Goal: Transaction & Acquisition: Purchase product/service

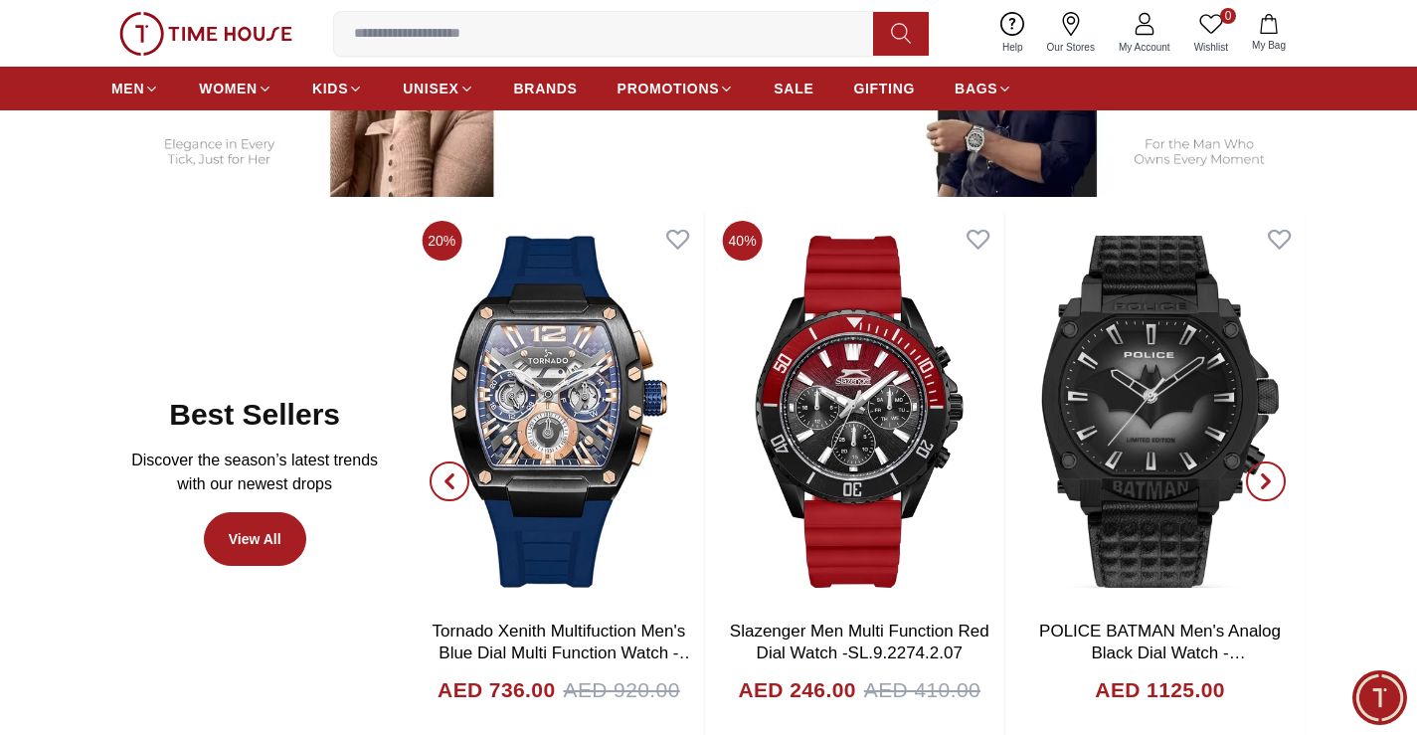
scroll to position [1094, 0]
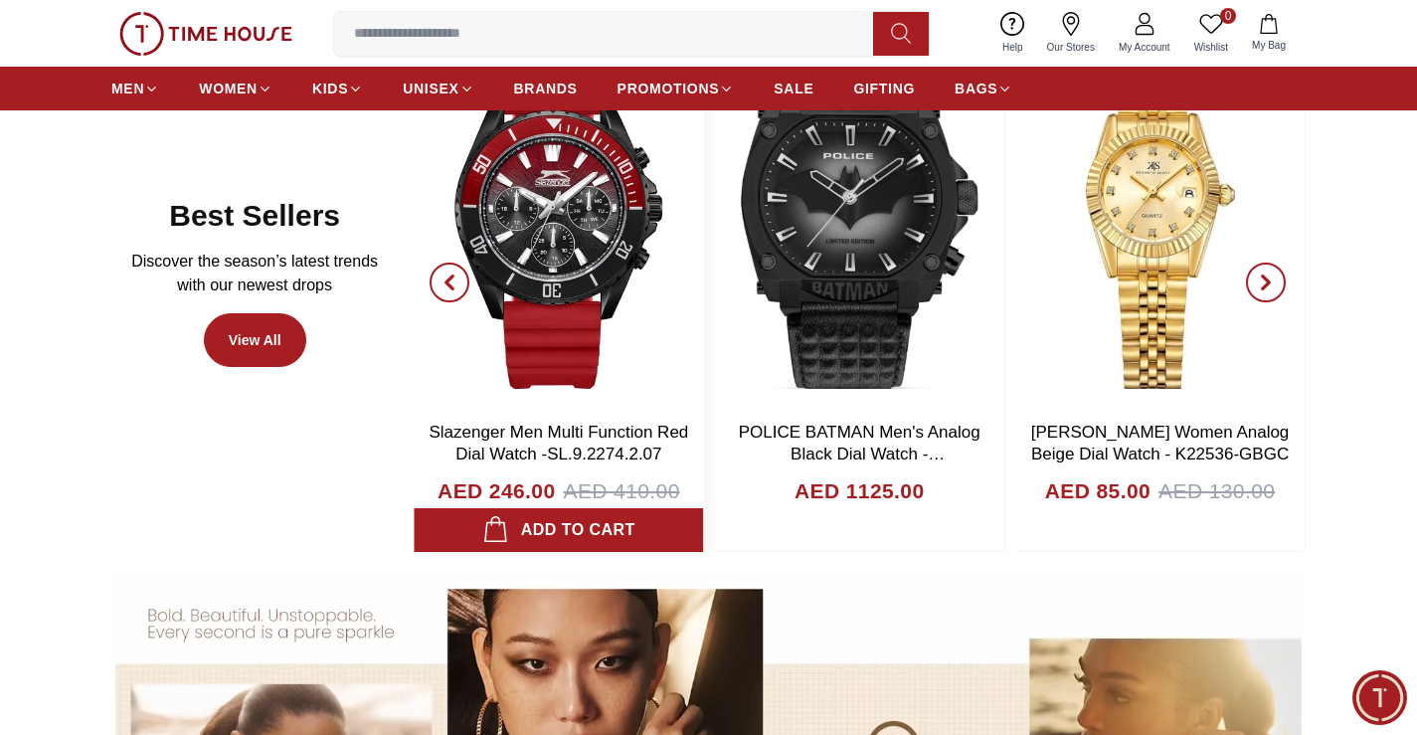
click at [561, 155] on img at bounding box center [558, 213] width 289 height 398
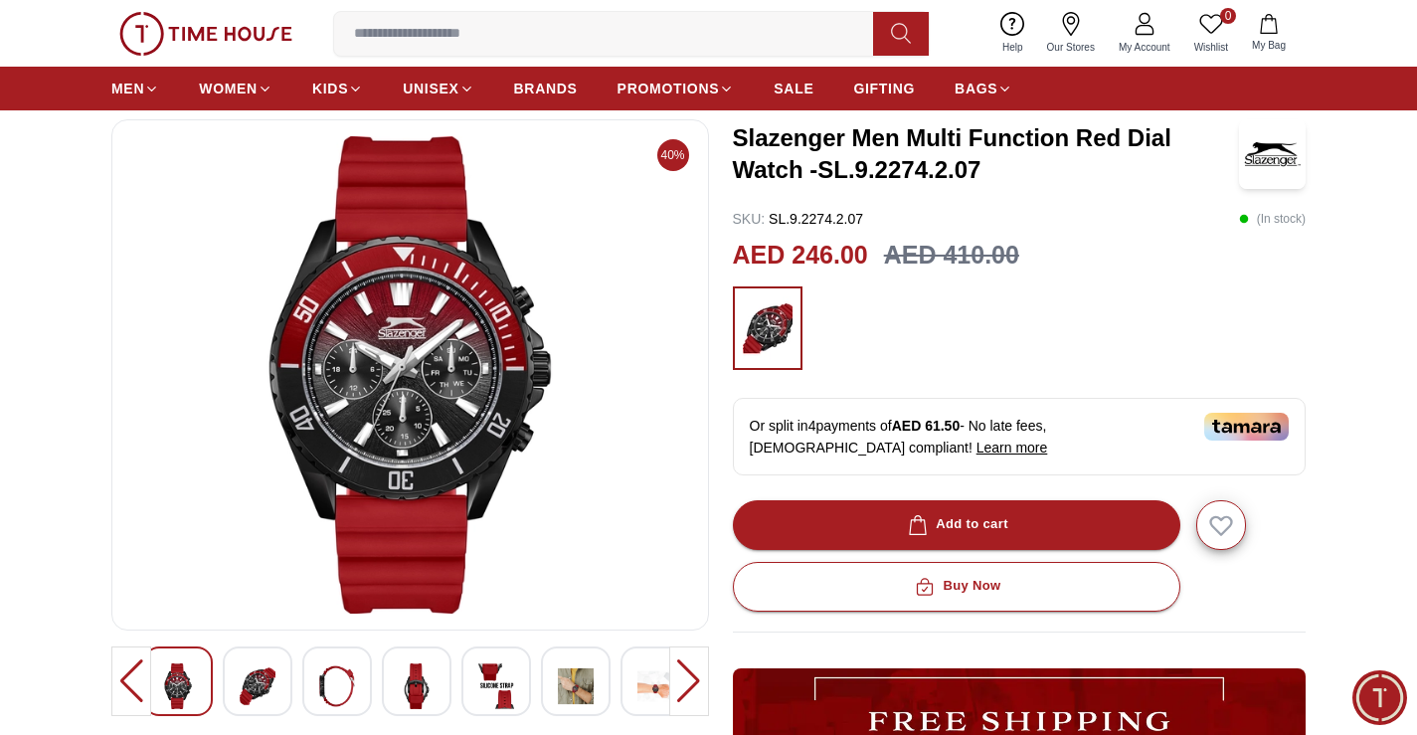
scroll to position [298, 0]
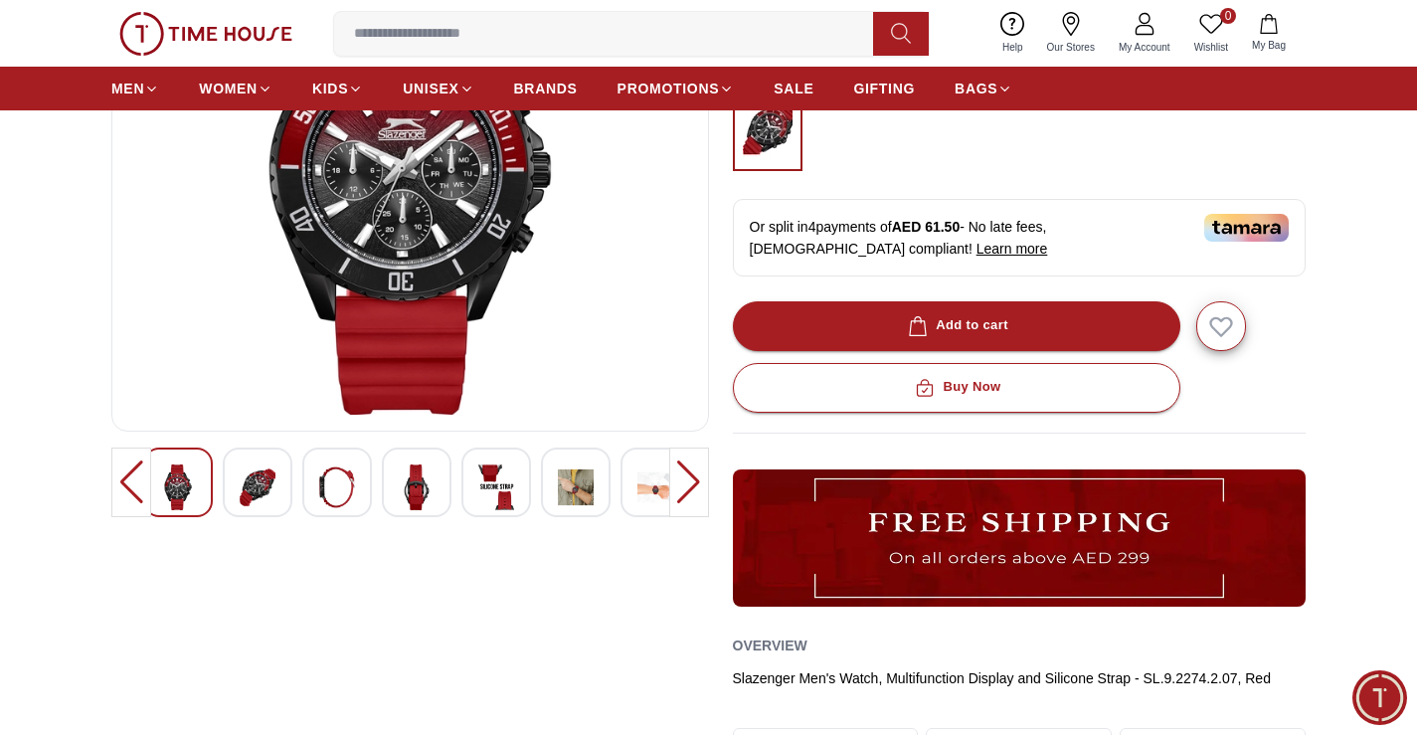
click at [258, 504] on img at bounding box center [258, 487] width 36 height 46
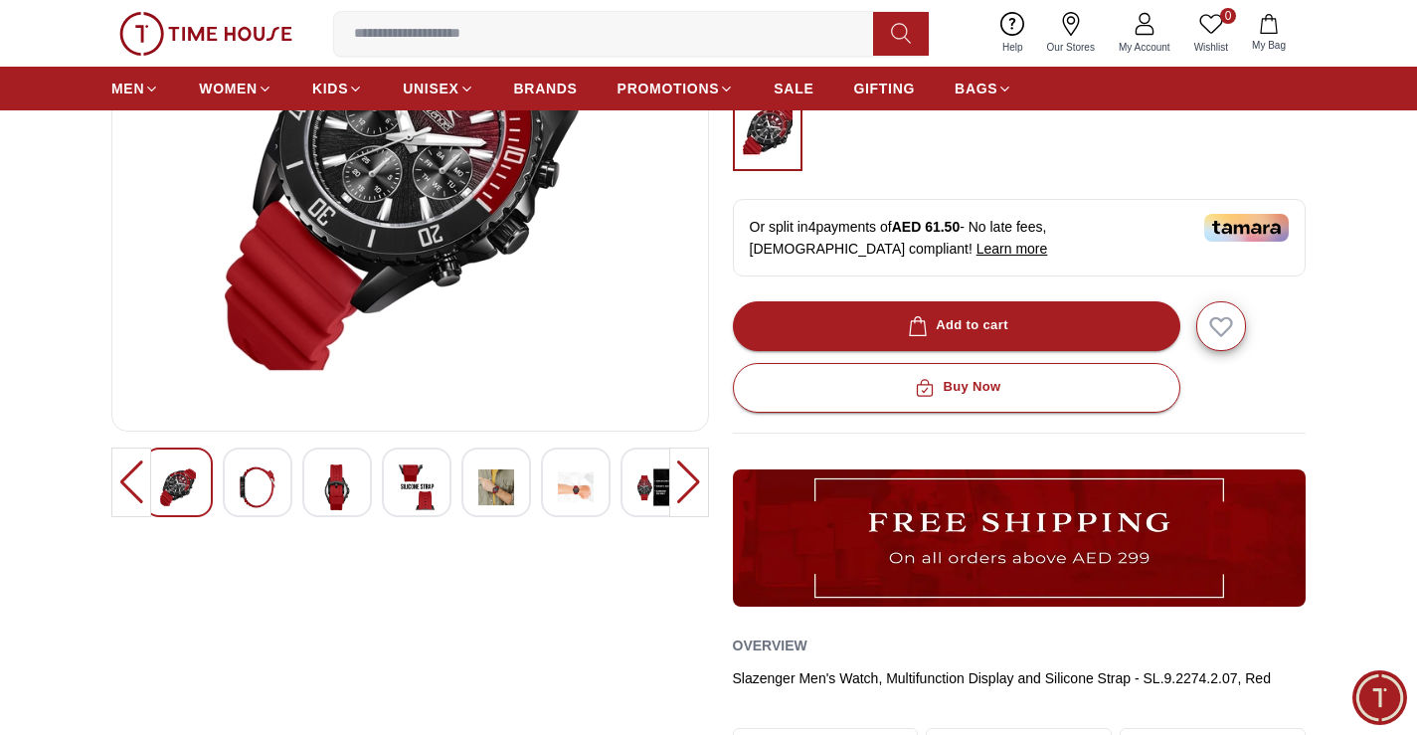
click at [321, 492] on img at bounding box center [337, 487] width 36 height 46
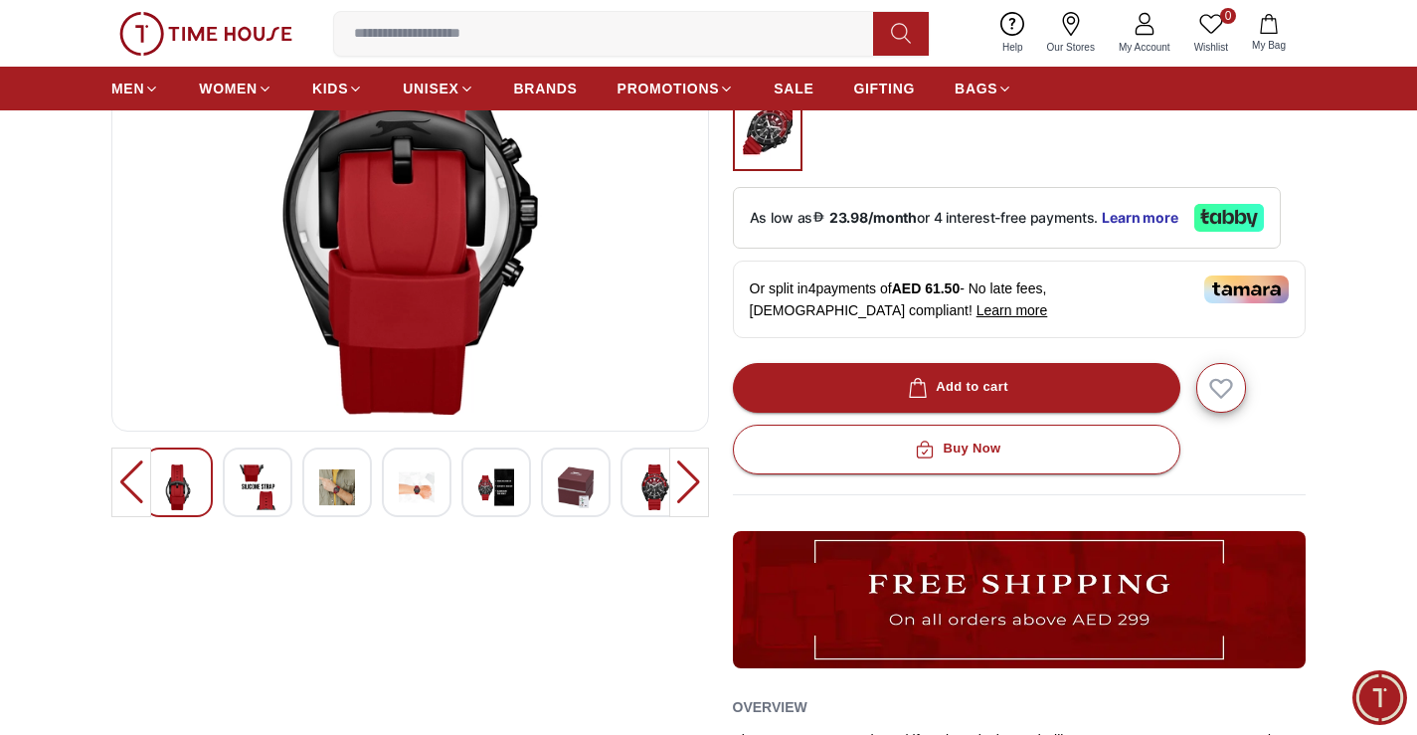
click at [355, 499] on div at bounding box center [337, 482] width 70 height 70
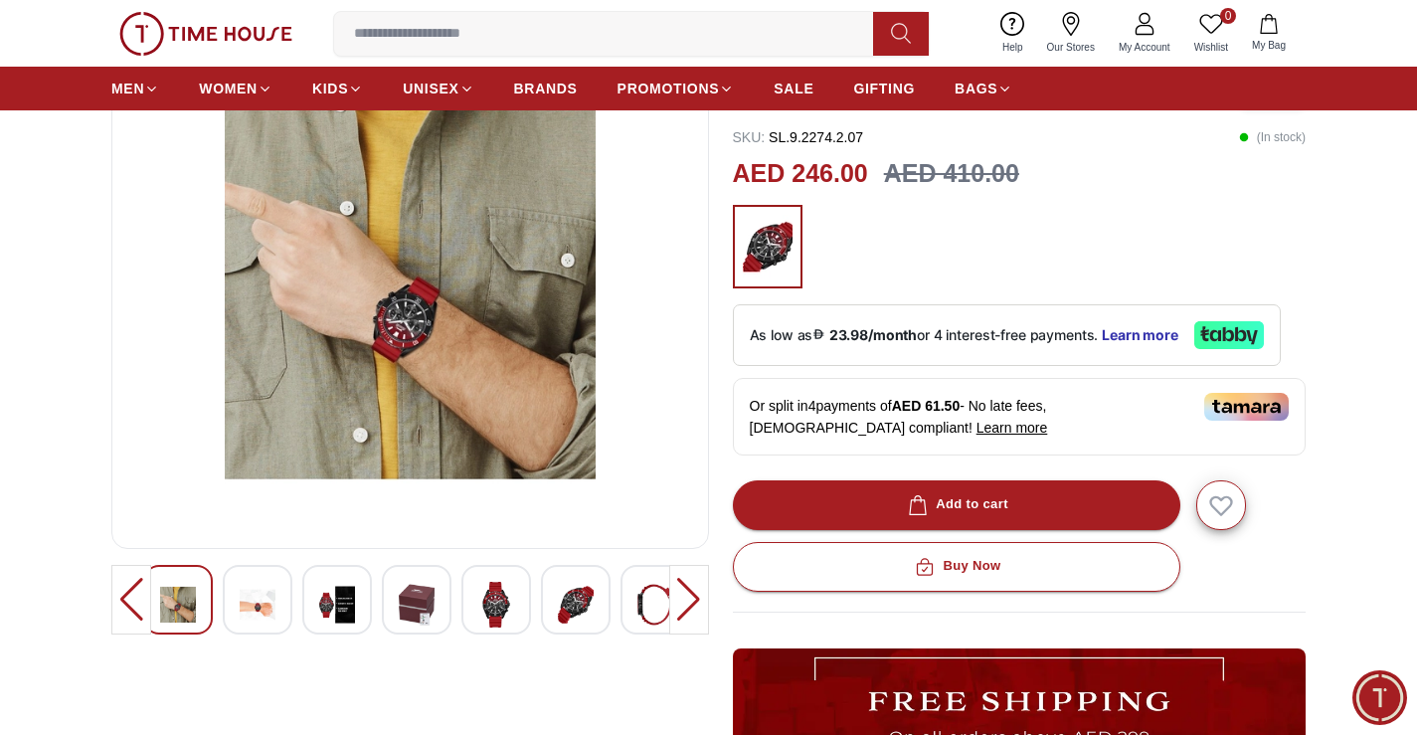
scroll to position [199, 0]
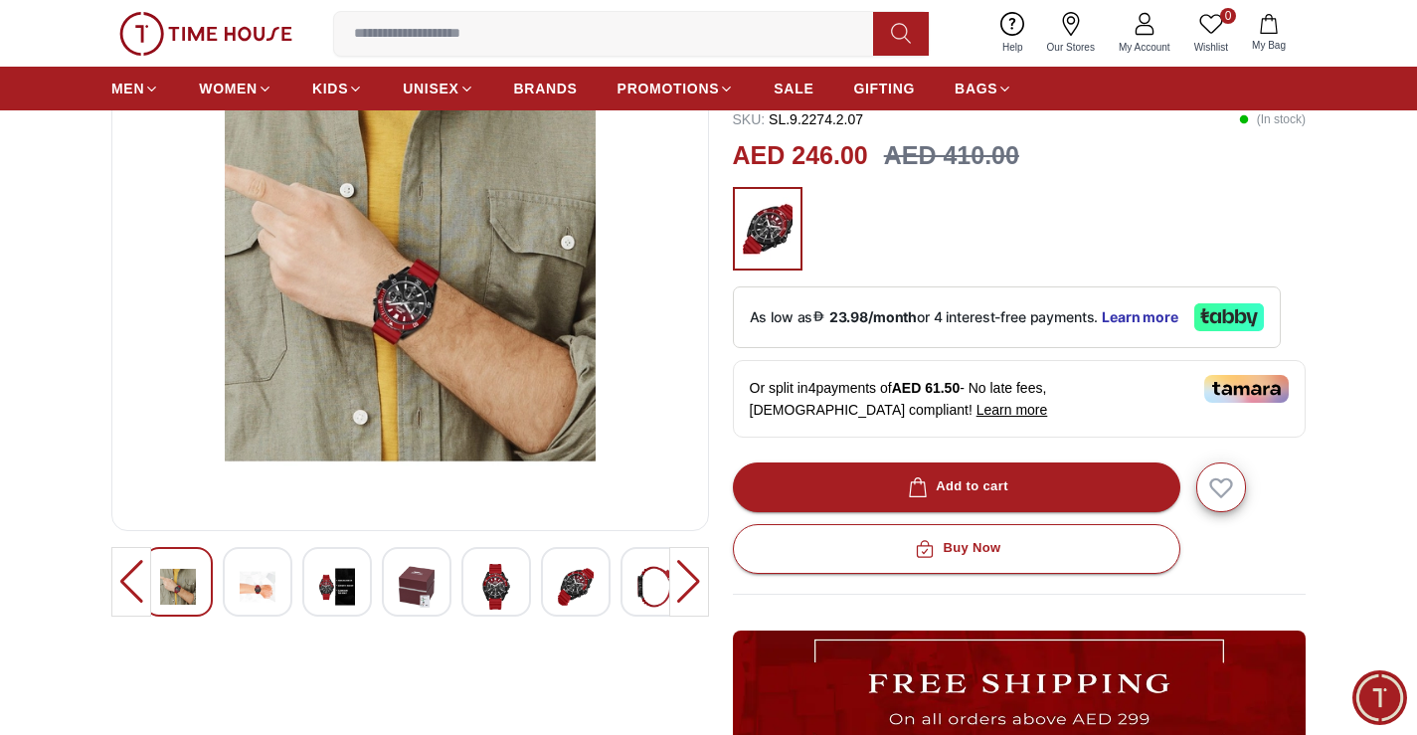
click at [356, 577] on div at bounding box center [337, 582] width 70 height 70
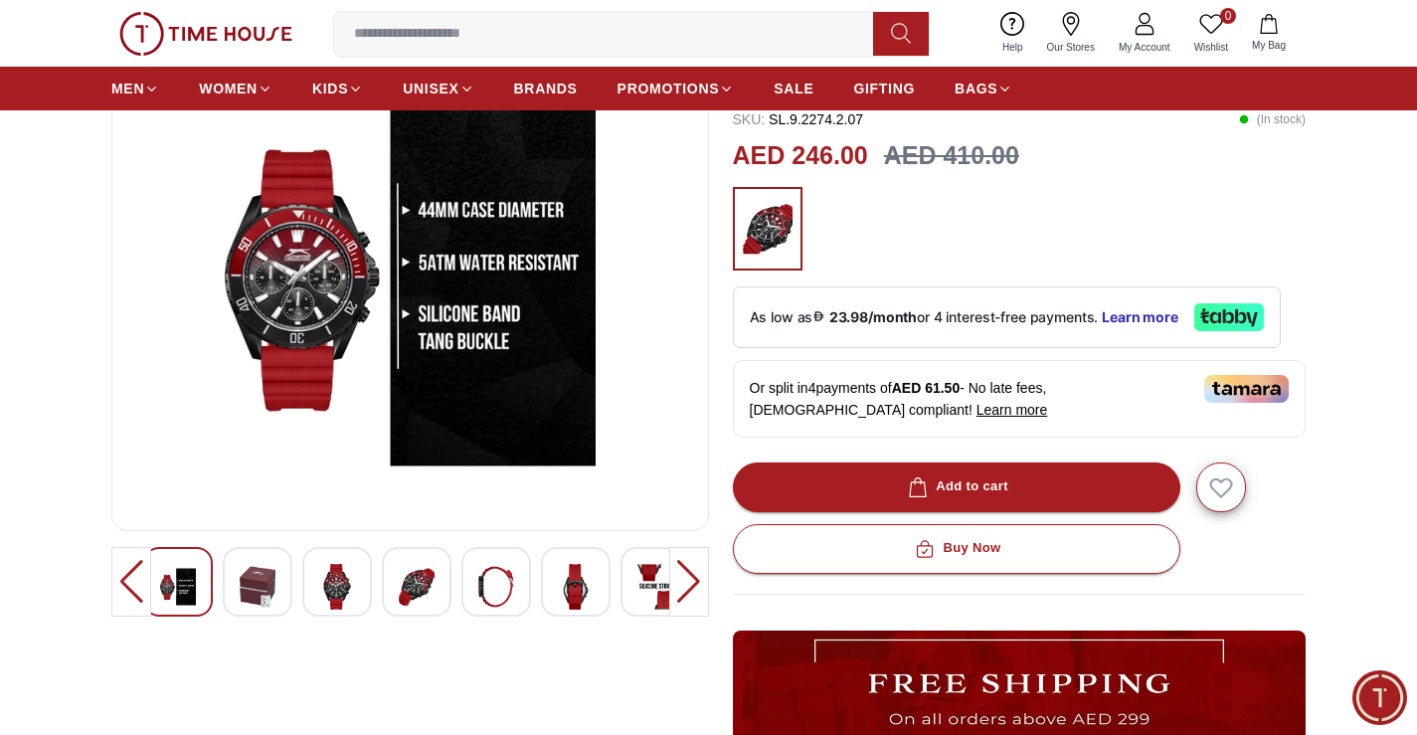
click at [399, 580] on div at bounding box center [417, 582] width 70 height 70
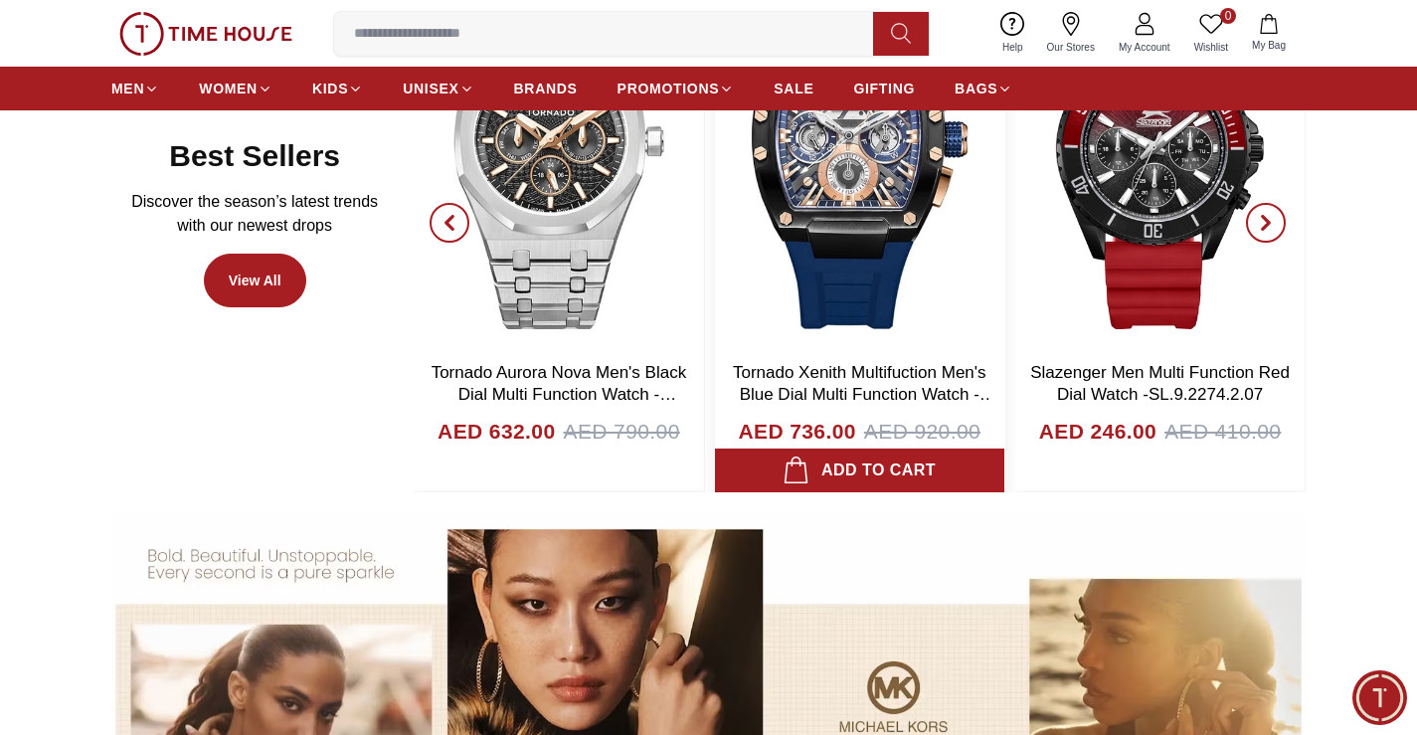
scroll to position [994, 0]
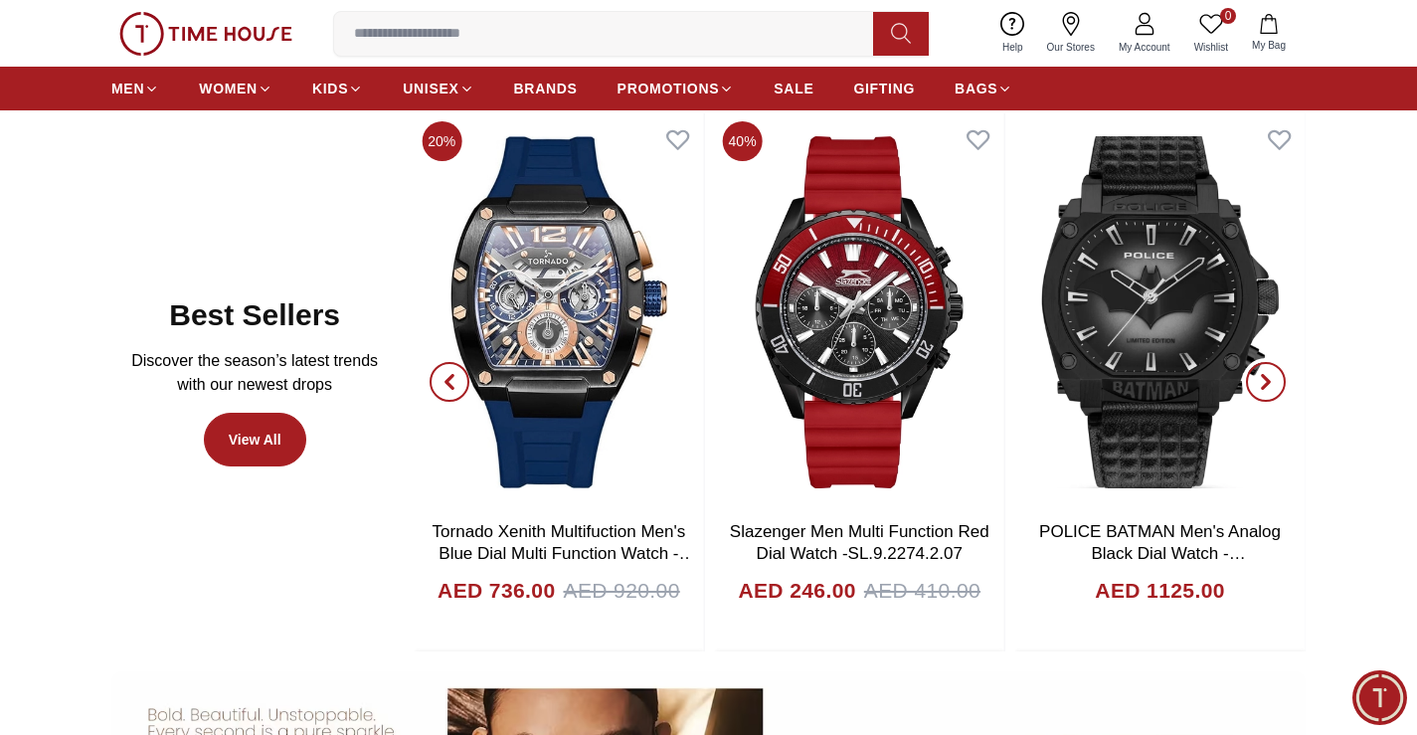
click at [1272, 383] on icon "button" at bounding box center [1266, 382] width 16 height 16
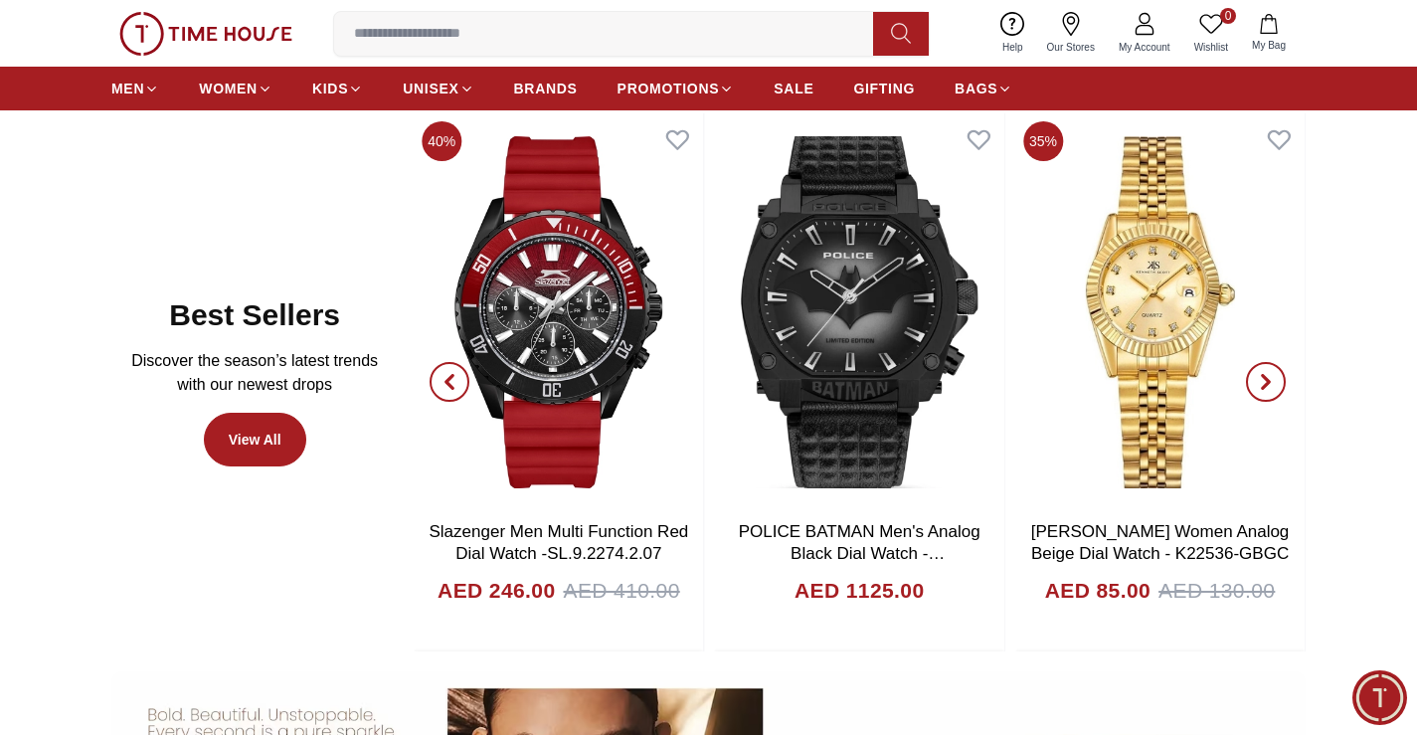
click at [1272, 383] on icon "button" at bounding box center [1266, 382] width 16 height 16
click at [1271, 380] on icon "button" at bounding box center [1266, 382] width 16 height 16
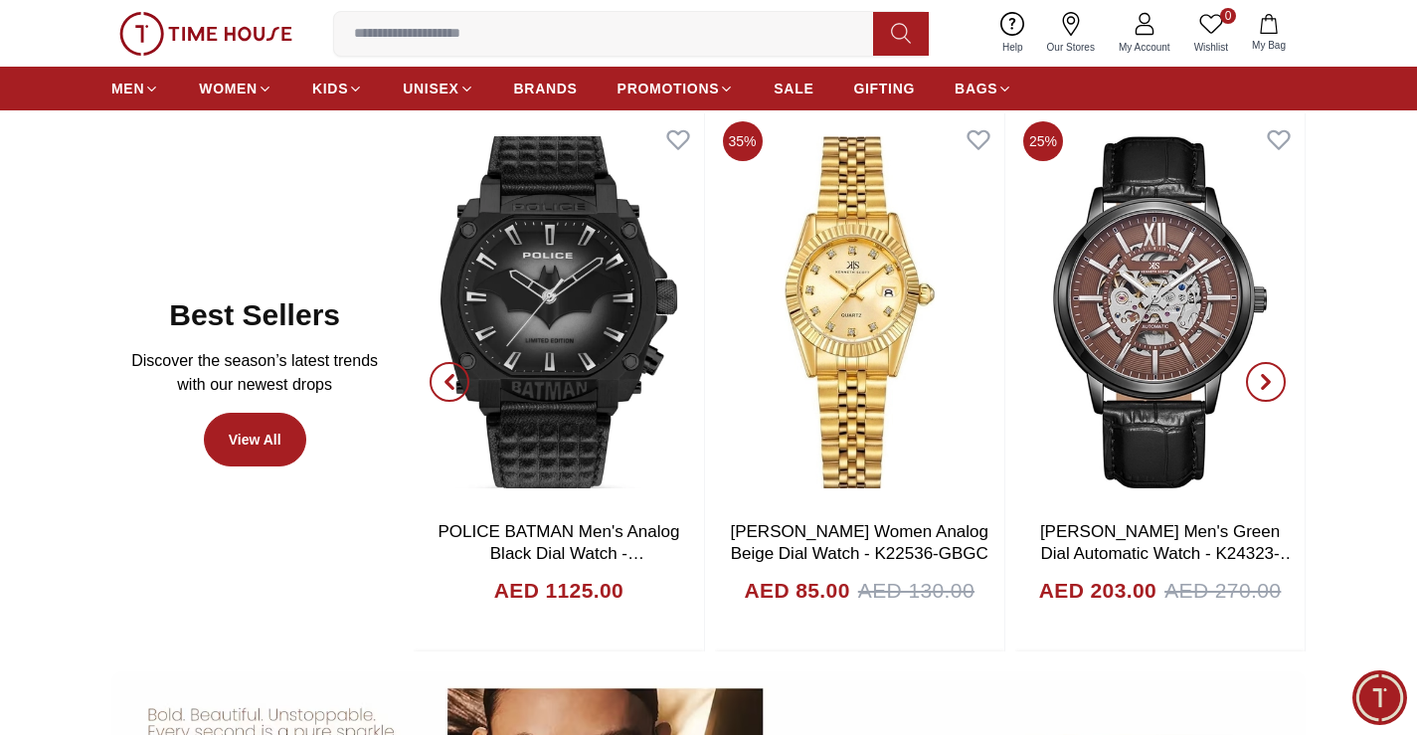
click at [1271, 380] on icon "button" at bounding box center [1266, 382] width 16 height 16
click at [1266, 376] on icon "button" at bounding box center [1266, 382] width 16 height 16
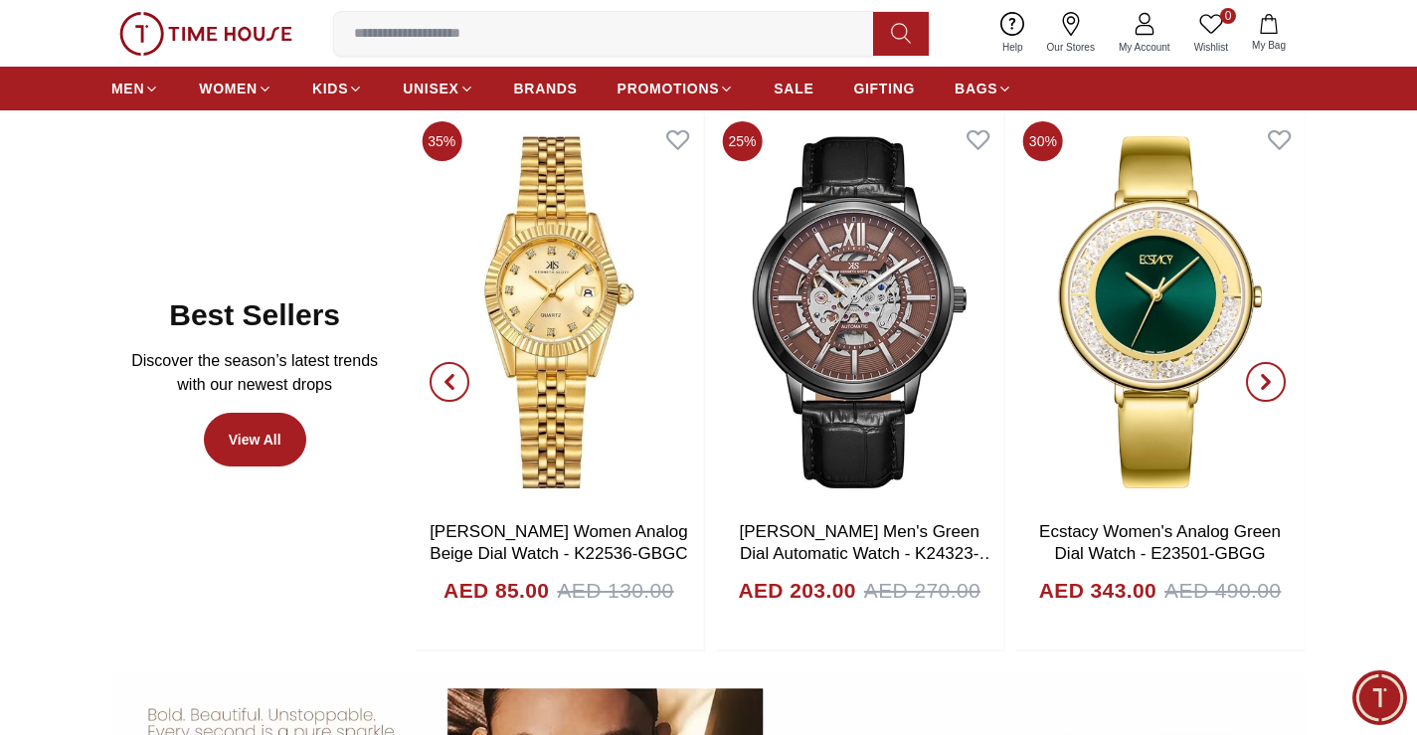
click at [1262, 369] on span "button" at bounding box center [1266, 382] width 40 height 40
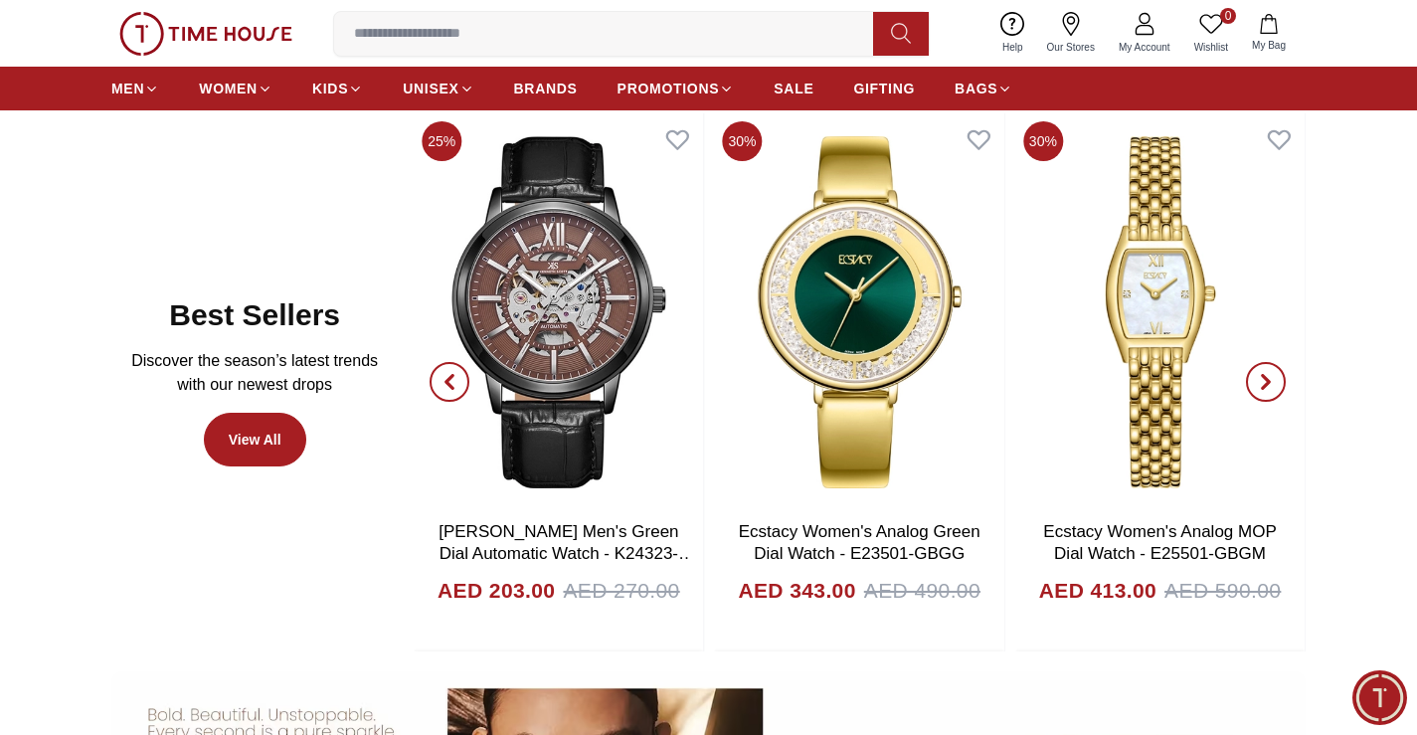
click at [1269, 393] on span "button" at bounding box center [1266, 382] width 40 height 40
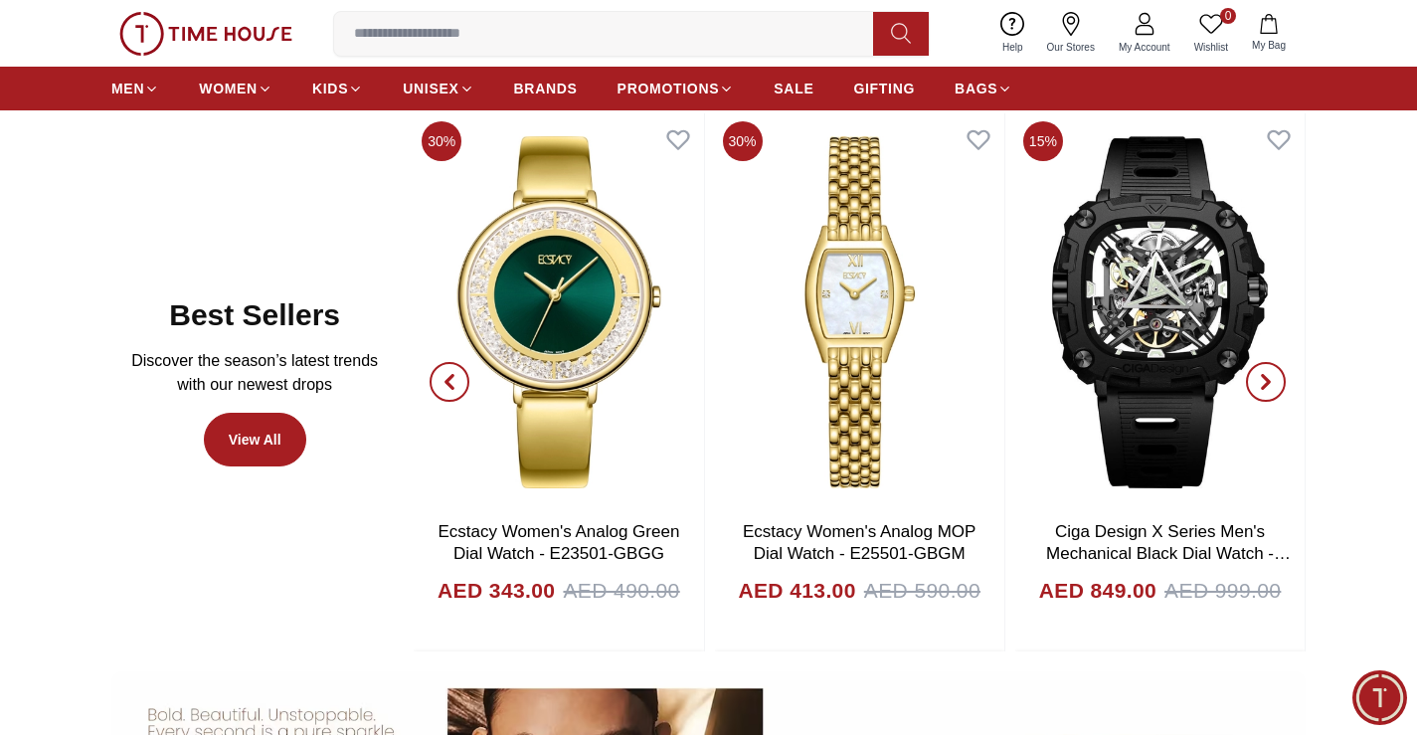
click at [1269, 393] on span "button" at bounding box center [1266, 382] width 40 height 40
click at [1269, 383] on icon "button" at bounding box center [1266, 382] width 6 height 13
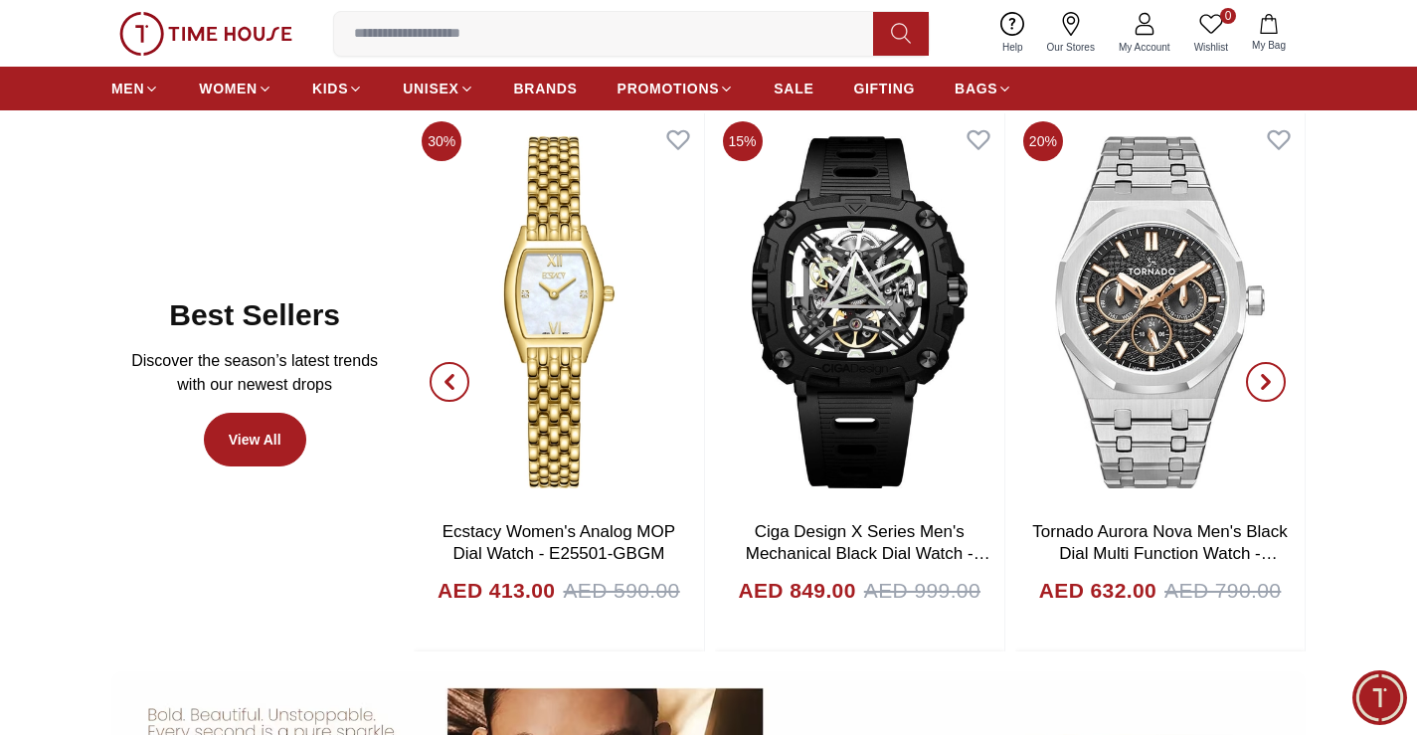
click at [1271, 377] on icon "button" at bounding box center [1266, 382] width 16 height 16
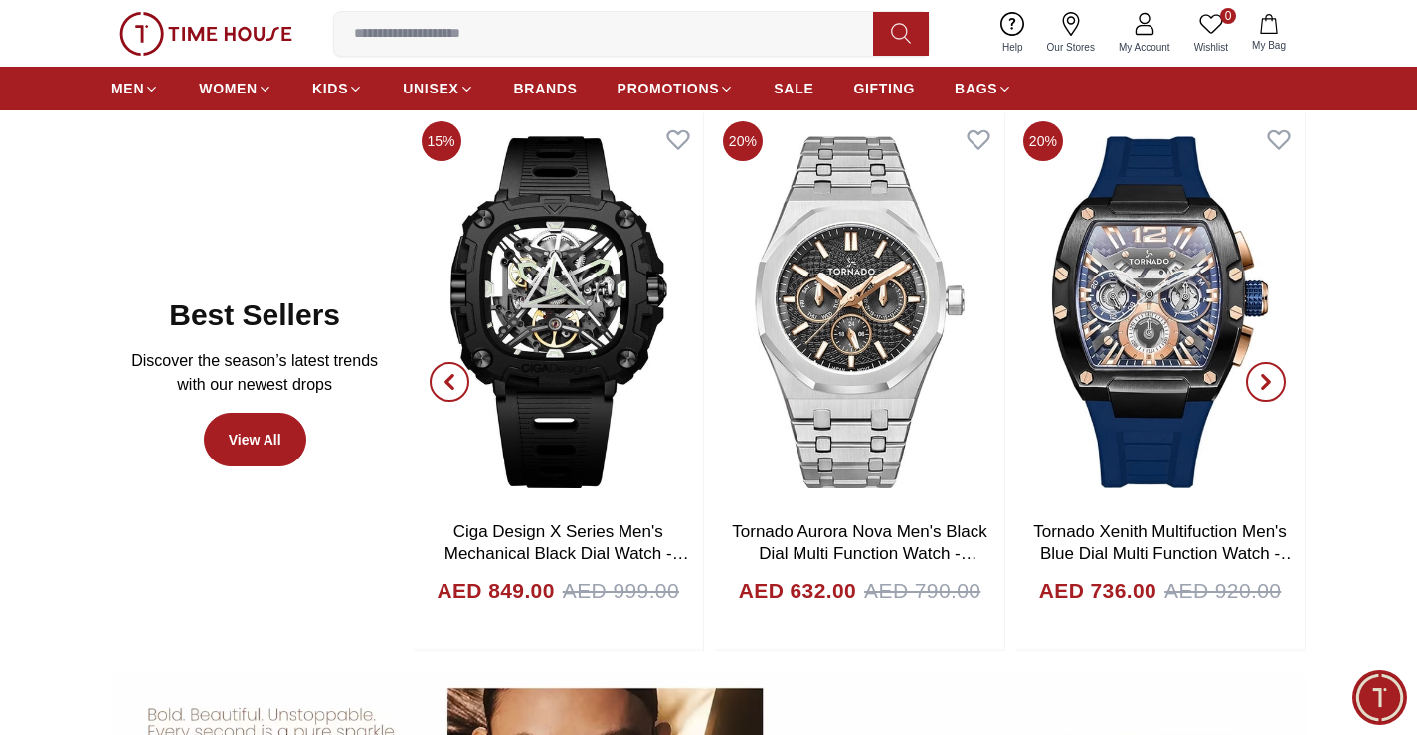
click at [1271, 377] on icon "button" at bounding box center [1266, 382] width 16 height 16
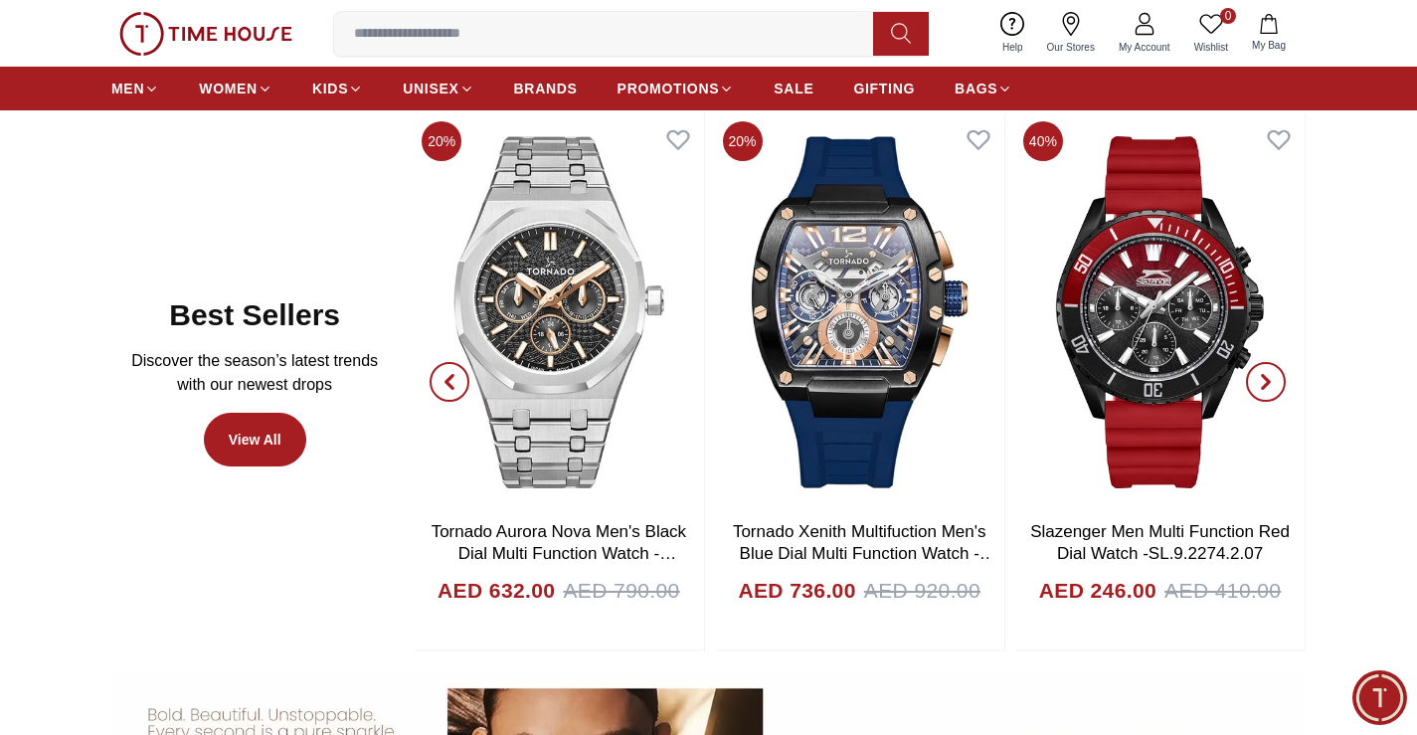
click at [1271, 376] on icon "button" at bounding box center [1266, 382] width 16 height 16
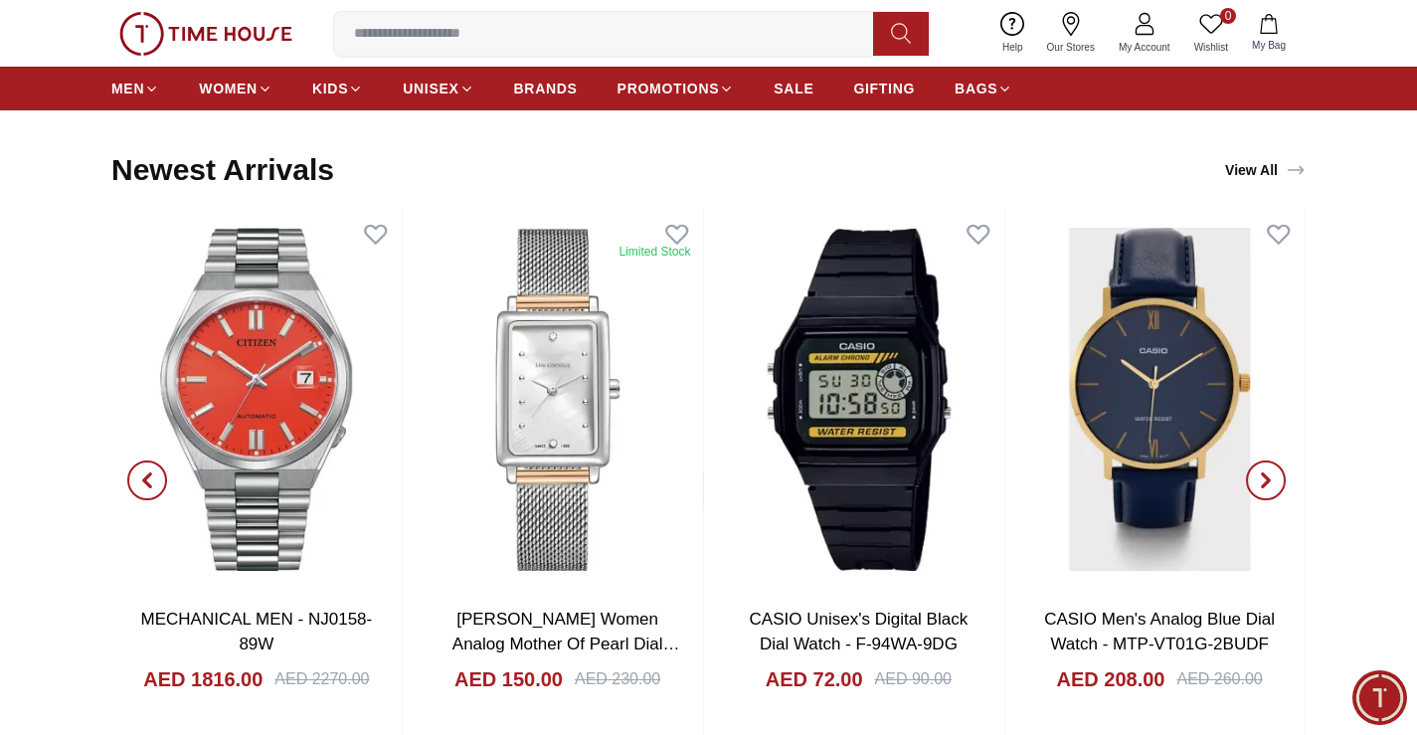
scroll to position [2088, 0]
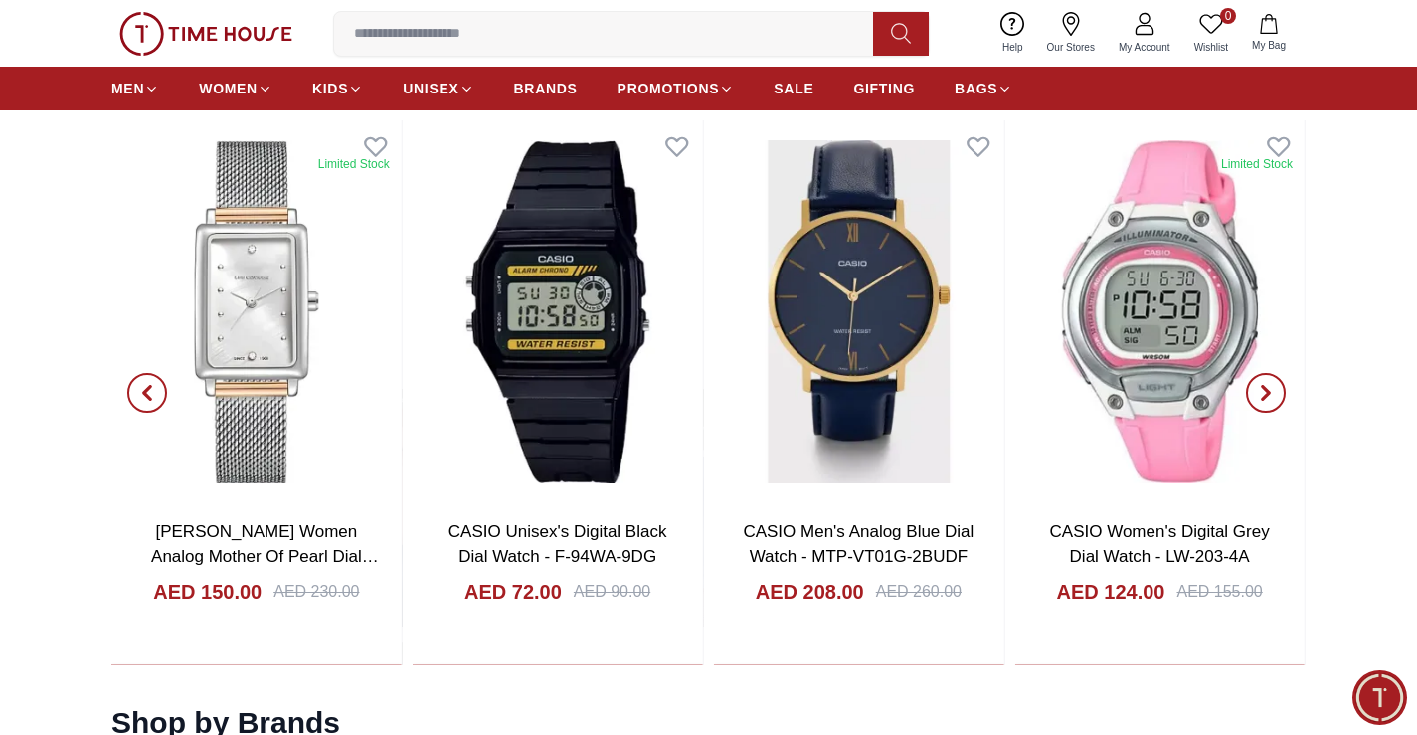
click at [1273, 385] on icon "button" at bounding box center [1266, 393] width 16 height 16
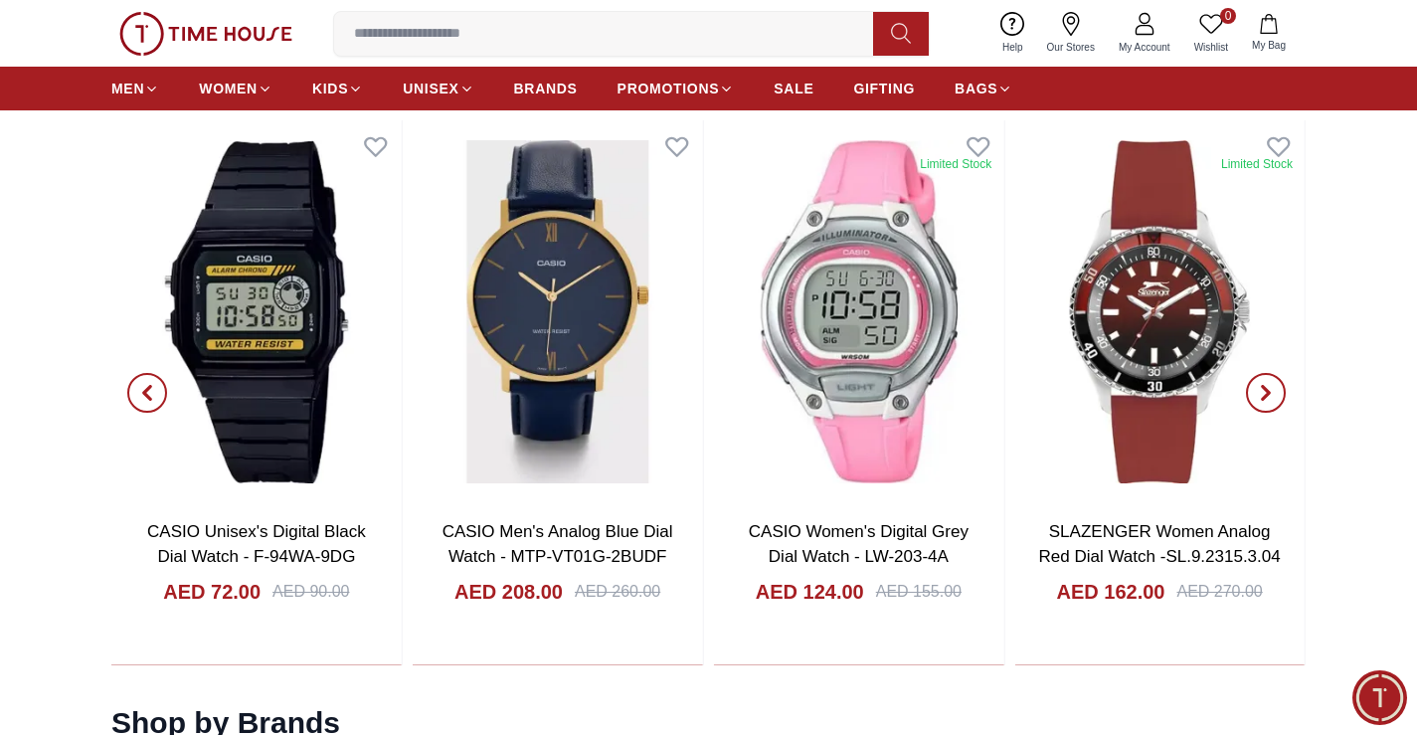
drag, startPoint x: 1248, startPoint y: 409, endPoint x: 1255, endPoint y: 399, distance: 12.1
click at [1251, 404] on button "button" at bounding box center [1266, 392] width 72 height 545
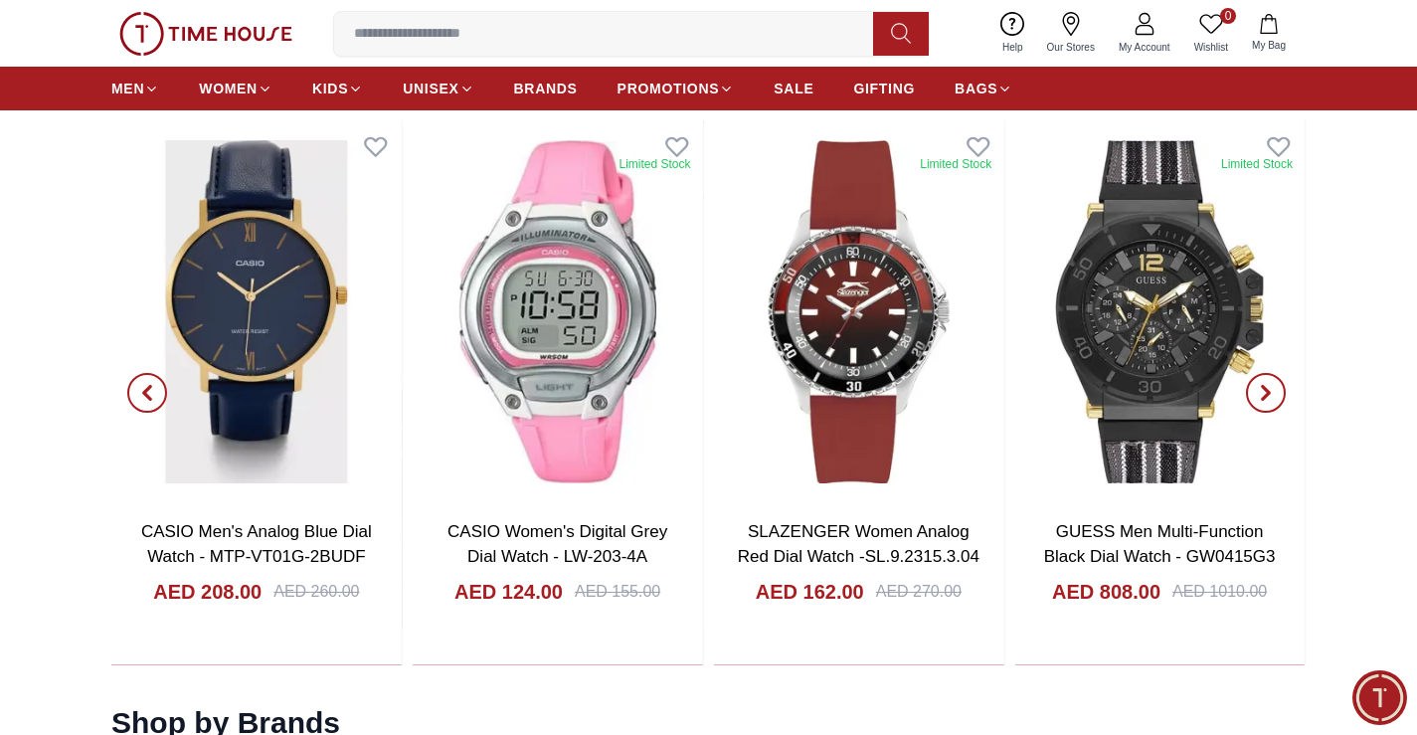
click at [1258, 395] on icon "button" at bounding box center [1266, 393] width 16 height 16
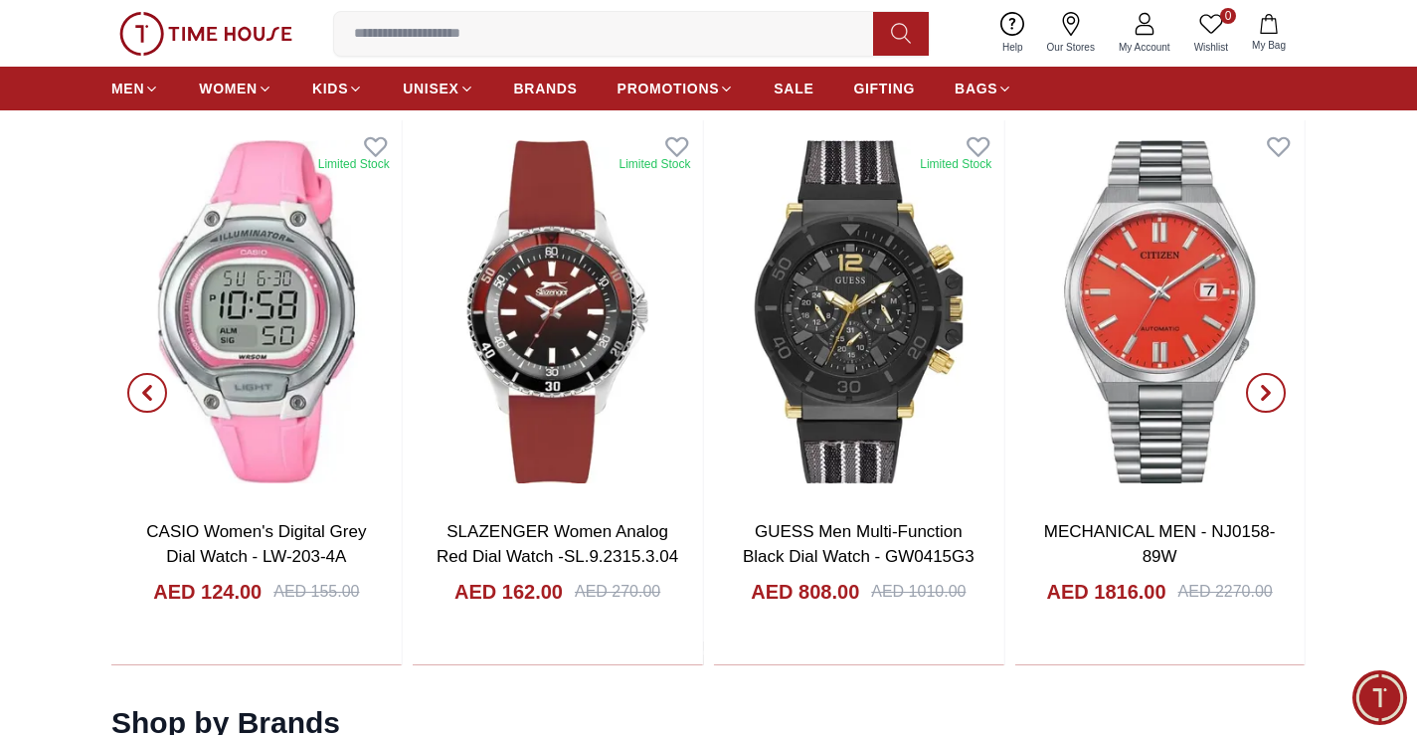
click at [1258, 395] on icon "button" at bounding box center [1266, 393] width 16 height 16
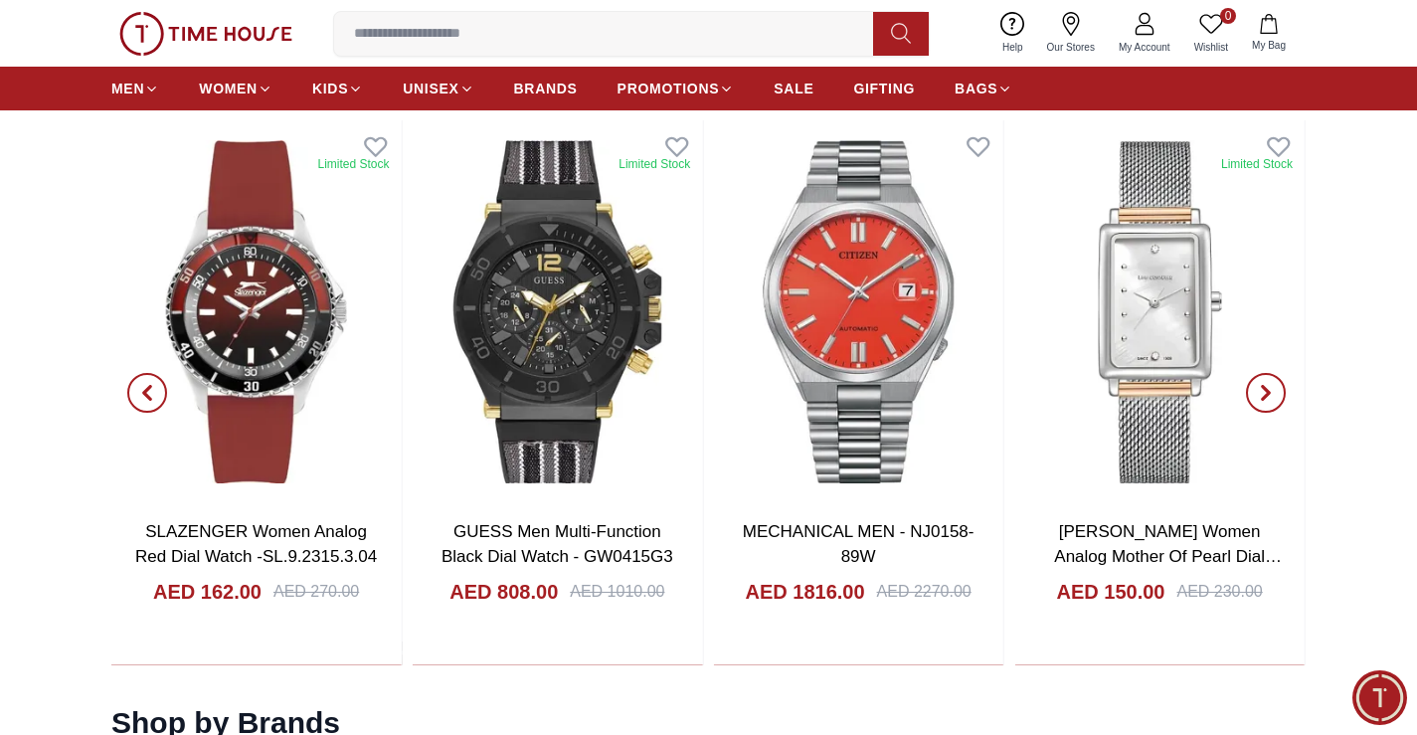
click at [1258, 395] on icon "button" at bounding box center [1266, 393] width 16 height 16
click at [1263, 385] on icon "button" at bounding box center [1266, 393] width 16 height 16
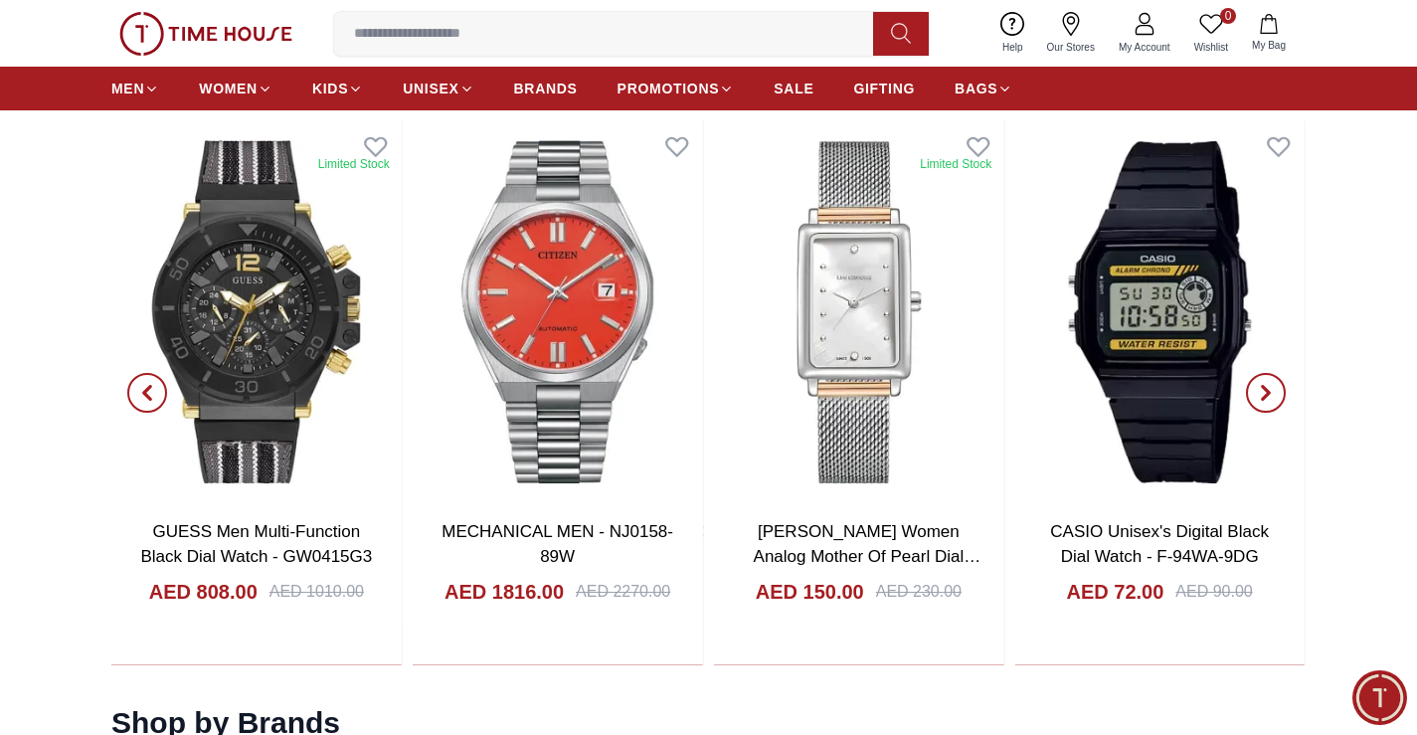
click at [1285, 398] on button "button" at bounding box center [1266, 392] width 72 height 545
